Goal: Transaction & Acquisition: Purchase product/service

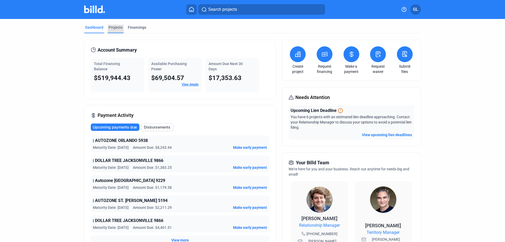
click at [119, 30] on div "Projects" at bounding box center [116, 27] width 14 height 5
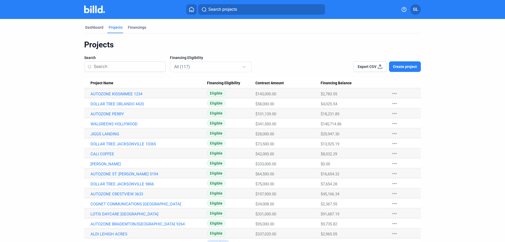
click at [106, 68] on input at bounding box center [128, 66] width 69 height 11
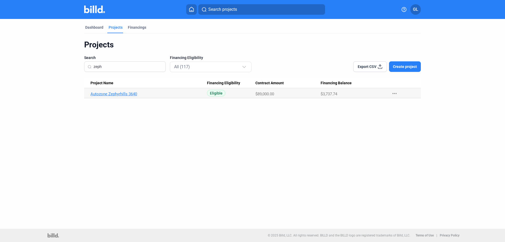
type input "zeph"
click at [129, 93] on link "Autozone Zephyrhills 3640" at bounding box center [148, 93] width 116 height 5
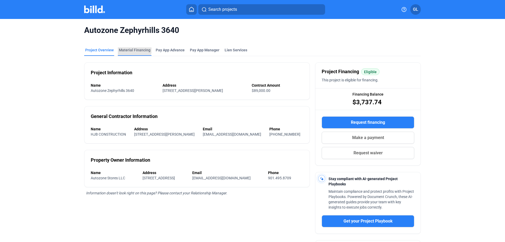
click at [124, 47] on div "Material Financing" at bounding box center [135, 49] width 32 height 5
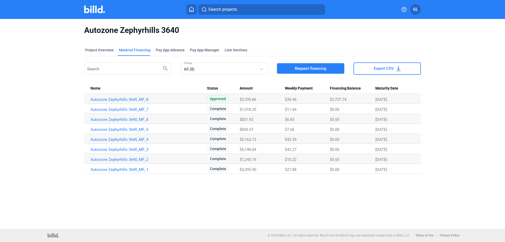
click at [89, 9] on img at bounding box center [94, 10] width 21 height 8
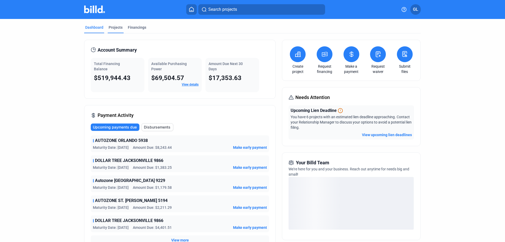
click at [114, 29] on div "Projects" at bounding box center [116, 27] width 14 height 5
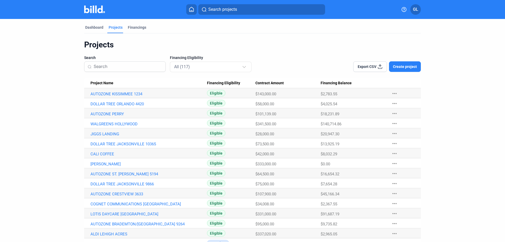
click at [108, 64] on input at bounding box center [128, 66] width 69 height 11
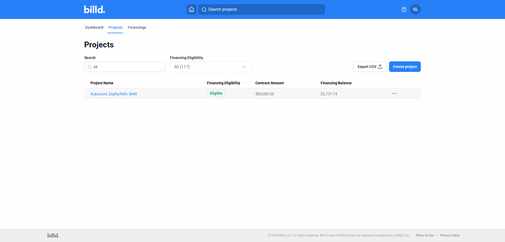
type input "z"
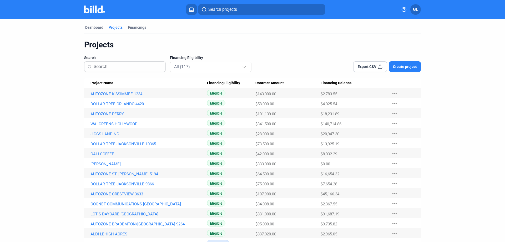
click at [401, 66] on span "Create project" at bounding box center [405, 66] width 24 height 5
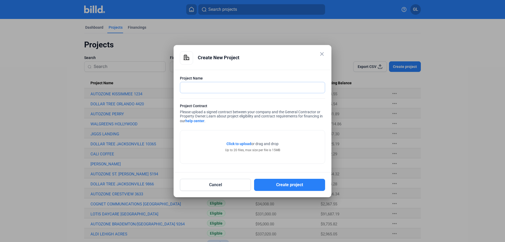
click at [242, 89] on input "text" at bounding box center [252, 87] width 145 height 11
type input "DOLLAR TREE ZEPHYRHILLS"
click at [250, 87] on input "DOLLAR TREE ZEPHYRHILLS" at bounding box center [249, 87] width 139 height 11
type input "DOLLAR TREE ZEPHYRHILLS"
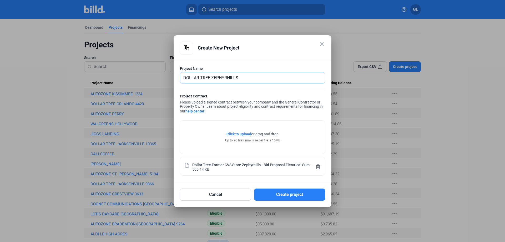
click at [243, 77] on input "DOLLAR TREE ZEPHYRHILLS" at bounding box center [252, 77] width 145 height 11
click at [301, 194] on button "Create project" at bounding box center [289, 194] width 71 height 12
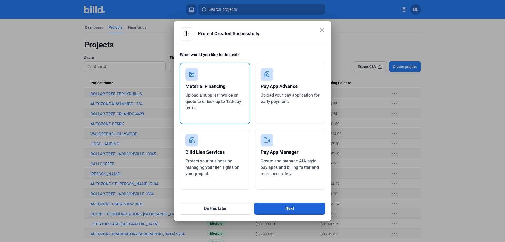
click at [290, 210] on button "Next" at bounding box center [289, 208] width 71 height 12
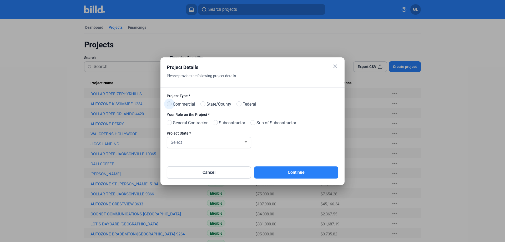
click at [171, 102] on span at bounding box center [169, 103] width 5 height 5
click at [171, 102] on input "Commercial" at bounding box center [169, 104] width 4 height 4
radio input "true"
click at [218, 121] on span at bounding box center [215, 122] width 5 height 5
click at [217, 121] on input "Subcontractor" at bounding box center [215, 123] width 4 height 4
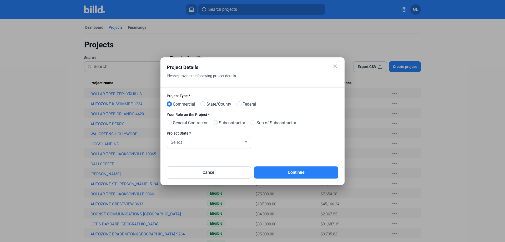
radio input "true"
click at [221, 139] on div "Select" at bounding box center [206, 141] width 74 height 7
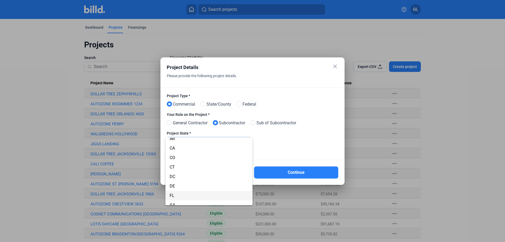
scroll to position [35, 0]
click at [176, 190] on span "FL" at bounding box center [208, 192] width 79 height 9
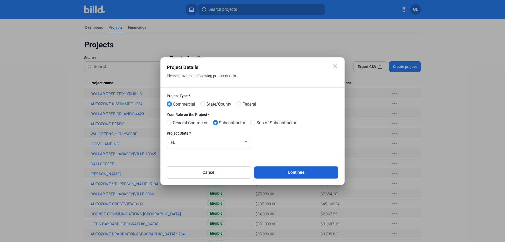
click at [288, 174] on button "Continue" at bounding box center [296, 172] width 84 height 12
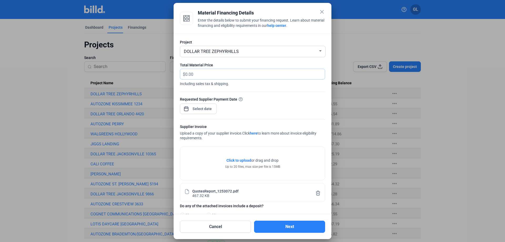
click at [201, 75] on input "text" at bounding box center [251, 74] width 133 height 10
click at [199, 74] on input "text" at bounding box center [251, 74] width 133 height 10
click at [206, 76] on input "text" at bounding box center [251, 74] width 133 height 10
type input "5,866.40"
click at [214, 106] on div at bounding box center [198, 108] width 37 height 12
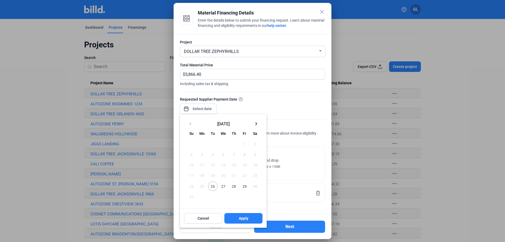
click at [213, 185] on span "26" at bounding box center [212, 185] width 9 height 9
click at [245, 215] on button "Apply" at bounding box center [243, 218] width 38 height 11
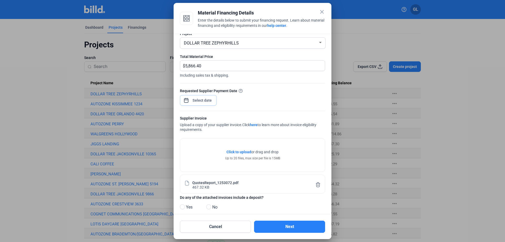
scroll to position [16, 0]
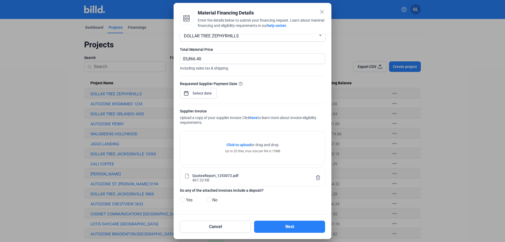
drag, startPoint x: 209, startPoint y: 200, endPoint x: 222, endPoint y: 201, distance: 13.5
click at [209, 200] on span at bounding box center [208, 199] width 5 height 5
click at [209, 200] on input "No" at bounding box center [208, 200] width 4 height 4
radio input "true"
drag, startPoint x: 290, startPoint y: 228, endPoint x: 297, endPoint y: 228, distance: 7.4
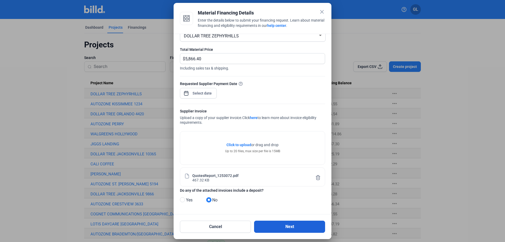
click at [291, 228] on button "Next" at bounding box center [289, 226] width 71 height 12
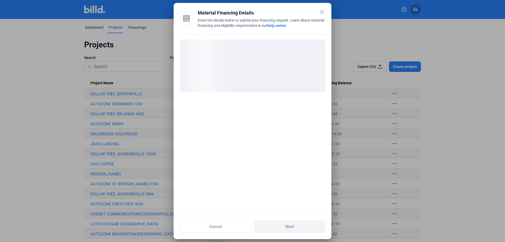
scroll to position [0, 0]
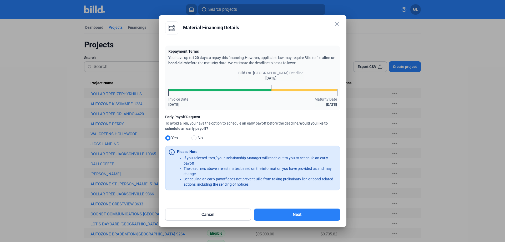
drag, startPoint x: 195, startPoint y: 137, endPoint x: 223, endPoint y: 155, distance: 33.1
click at [195, 137] on span at bounding box center [193, 137] width 5 height 5
click at [195, 137] on input "No" at bounding box center [193, 138] width 4 height 4
radio input "true"
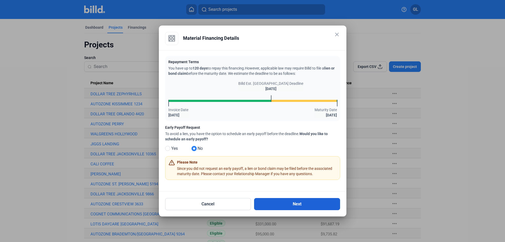
click at [316, 205] on button "Next" at bounding box center [297, 204] width 86 height 12
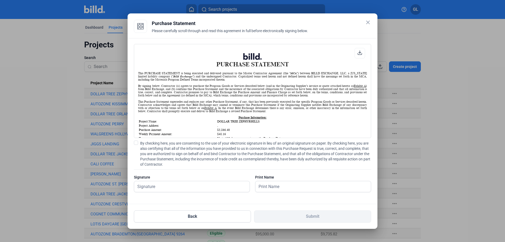
scroll to position [0, 0]
drag, startPoint x: 136, startPoint y: 142, endPoint x: 140, endPoint y: 147, distance: 6.0
click at [136, 142] on span at bounding box center [136, 142] width 4 height 4
click at [0, 0] on input "By checking here, you are consenting to the use of your electronic signature in…" at bounding box center [0, 0] width 0 height 0
click at [163, 186] on input "text" at bounding box center [189, 186] width 110 height 11
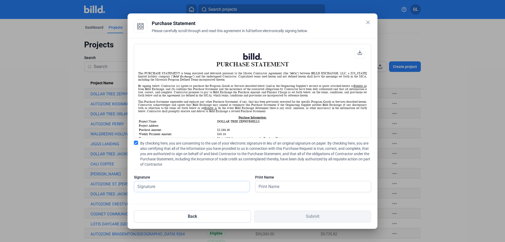
type input "[PERSON_NAME]"
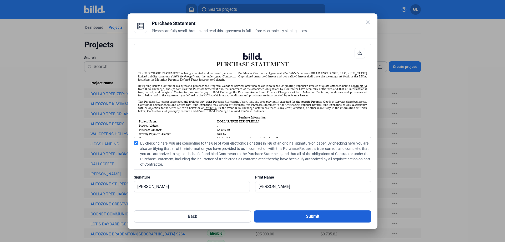
click at [301, 211] on button "Submit" at bounding box center [312, 216] width 117 height 12
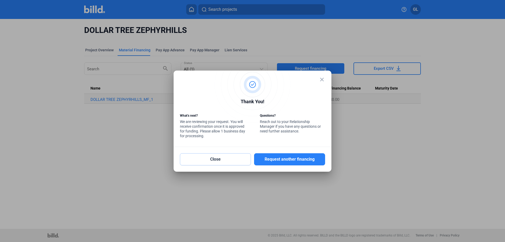
drag, startPoint x: 220, startPoint y: 158, endPoint x: 211, endPoint y: 140, distance: 19.9
click at [220, 158] on button "Close" at bounding box center [215, 159] width 71 height 12
